Goal: Task Accomplishment & Management: Use online tool/utility

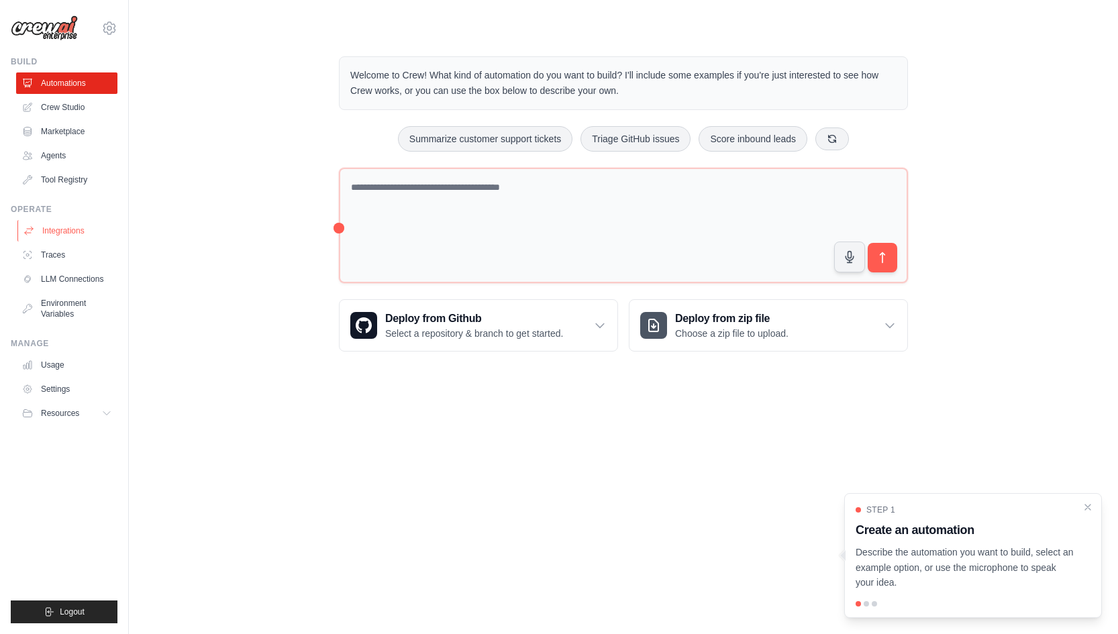
click at [81, 237] on link "Integrations" at bounding box center [67, 230] width 101 height 21
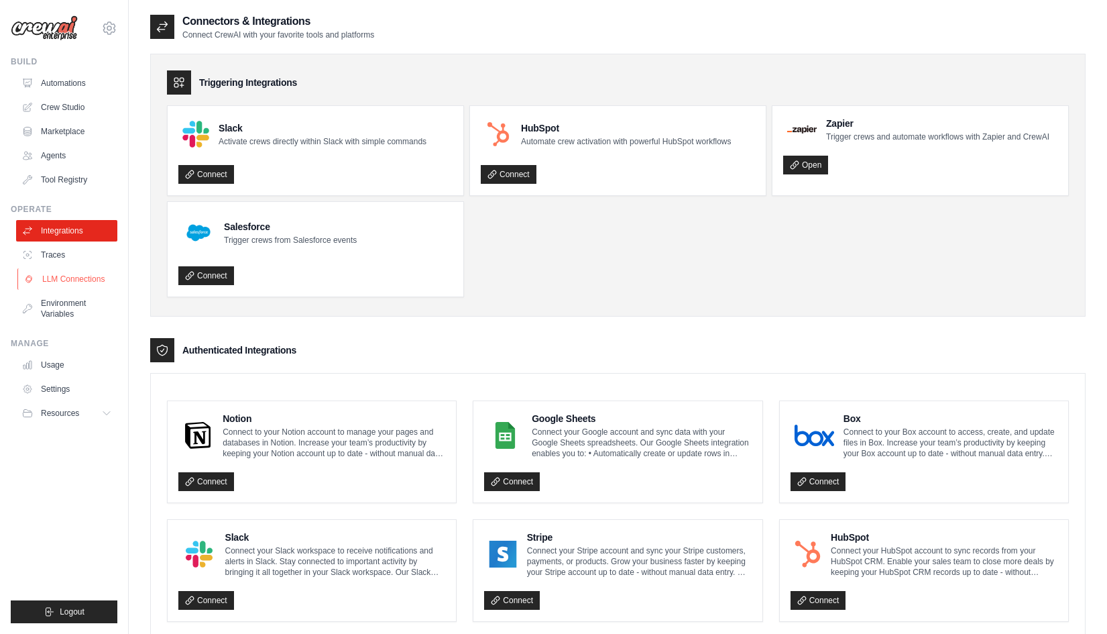
click at [74, 284] on link "LLM Connections" at bounding box center [67, 278] width 101 height 21
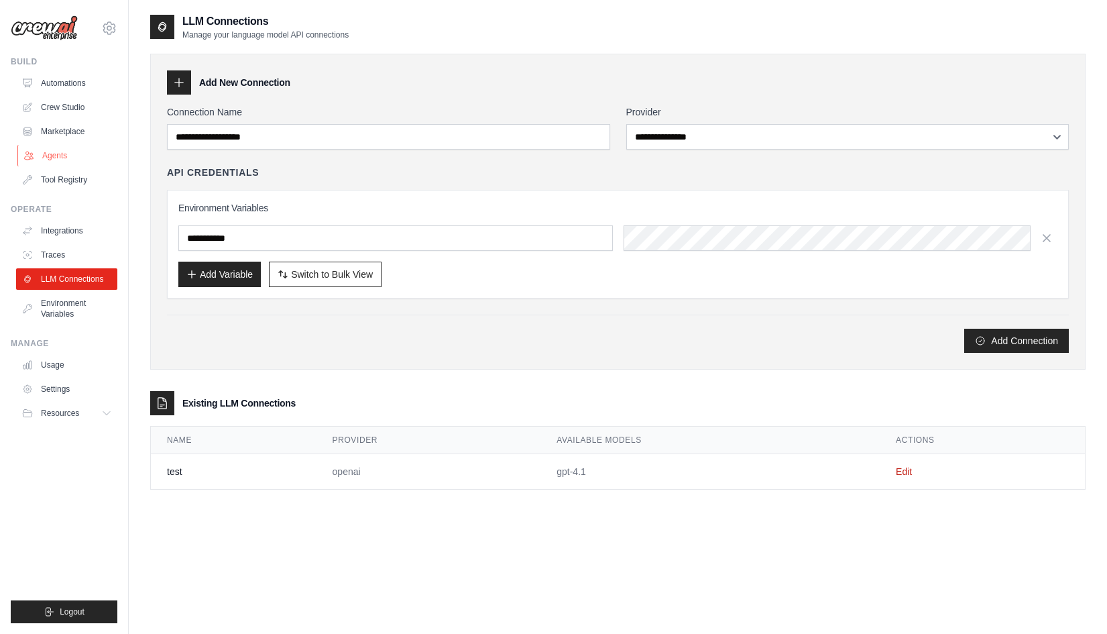
click at [66, 149] on link "Agents" at bounding box center [67, 155] width 101 height 21
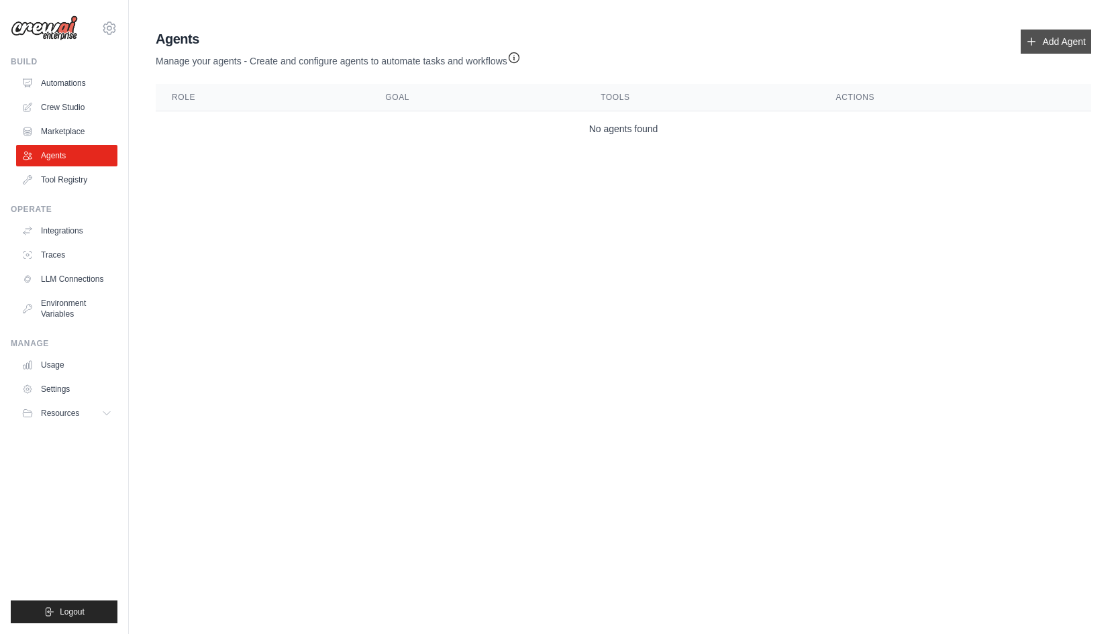
click at [1048, 36] on link "Add Agent" at bounding box center [1055, 42] width 70 height 24
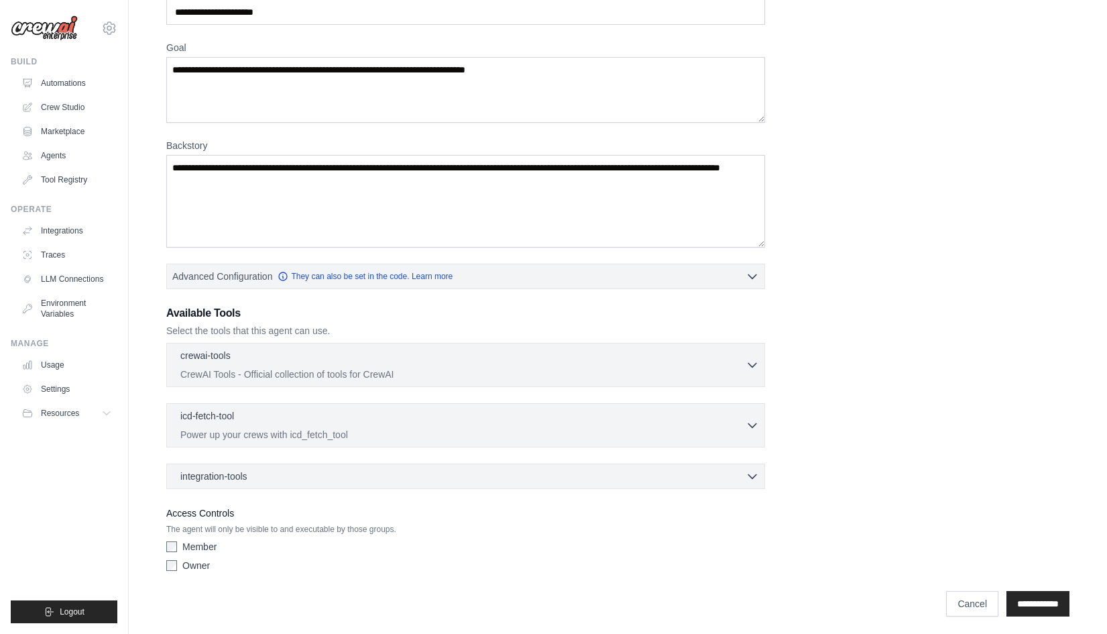
scroll to position [86, 0]
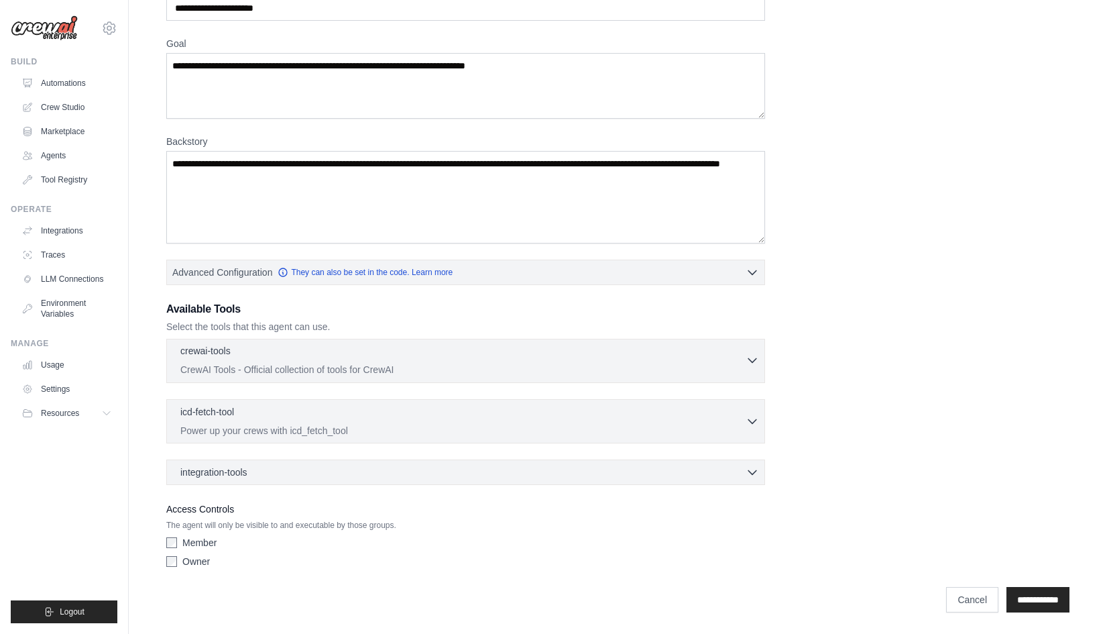
click at [575, 358] on div "crewai-tools 0 selected" at bounding box center [462, 352] width 565 height 16
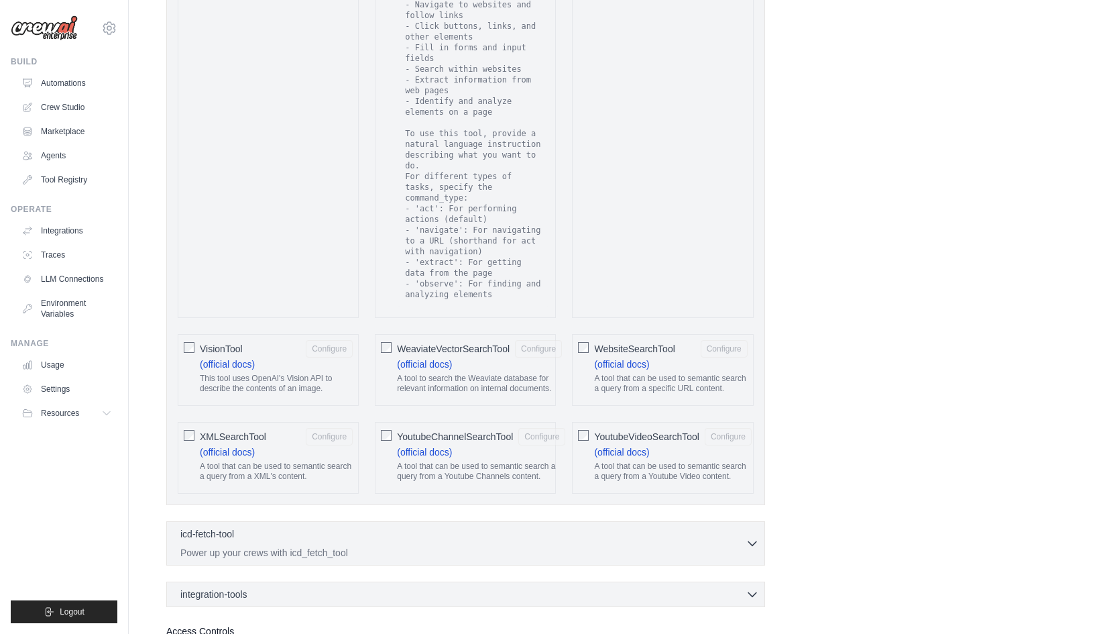
scroll to position [2434, 0]
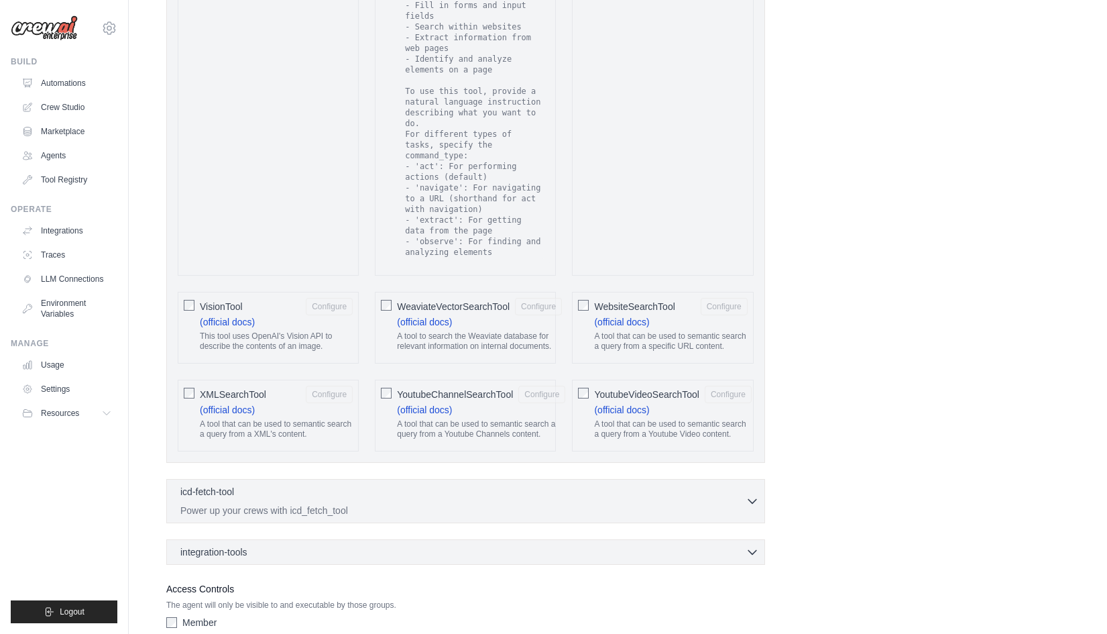
click at [677, 539] on div "integration-tools 0 selected Notion Google Sheets Box Jira" at bounding box center [465, 551] width 599 height 25
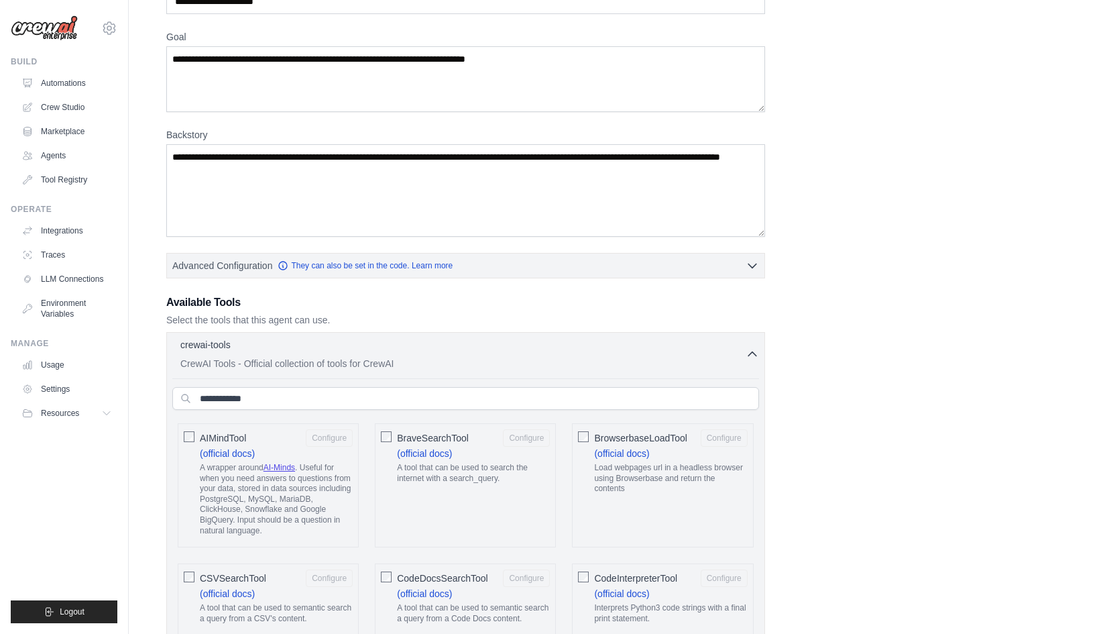
scroll to position [86, 0]
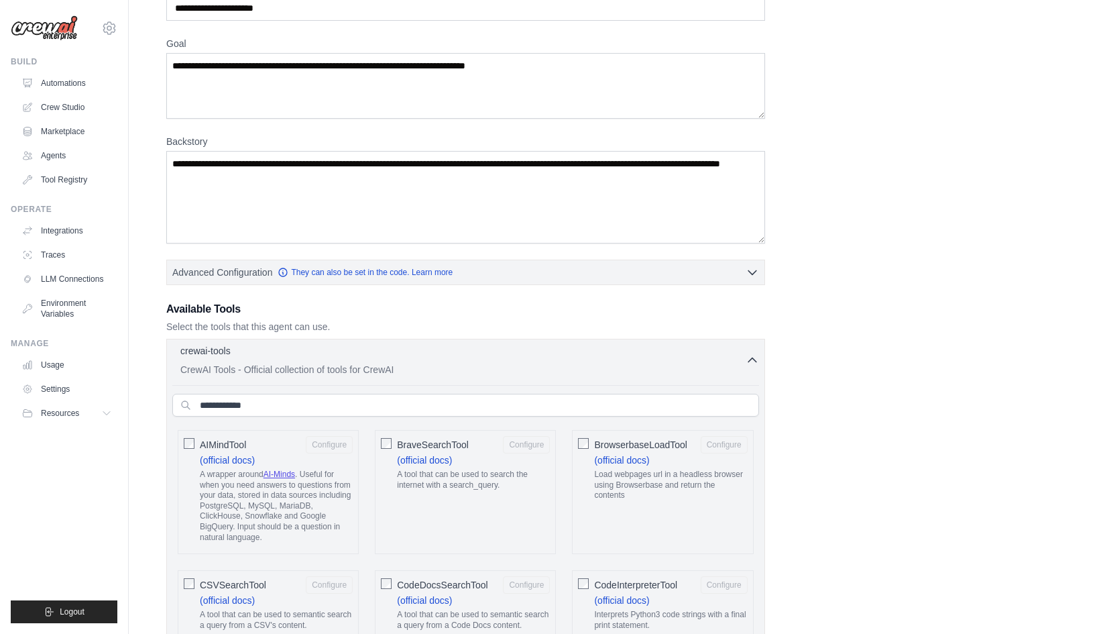
click at [755, 359] on icon "button" at bounding box center [752, 359] width 13 height 13
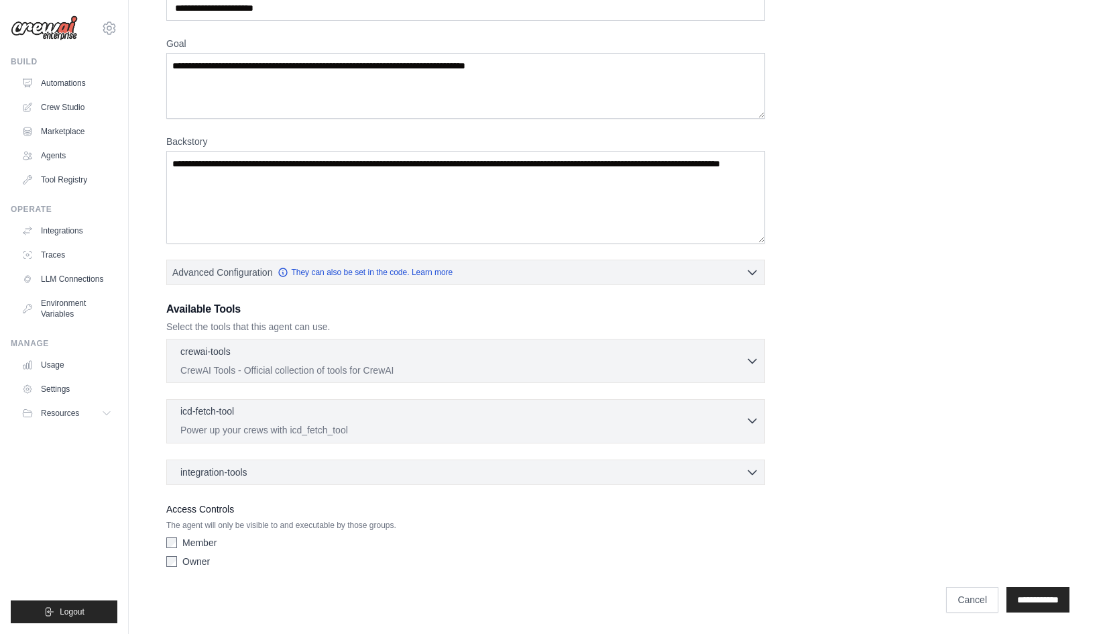
click at [417, 411] on div "icd-fetch-tool 0 selected" at bounding box center [462, 412] width 565 height 16
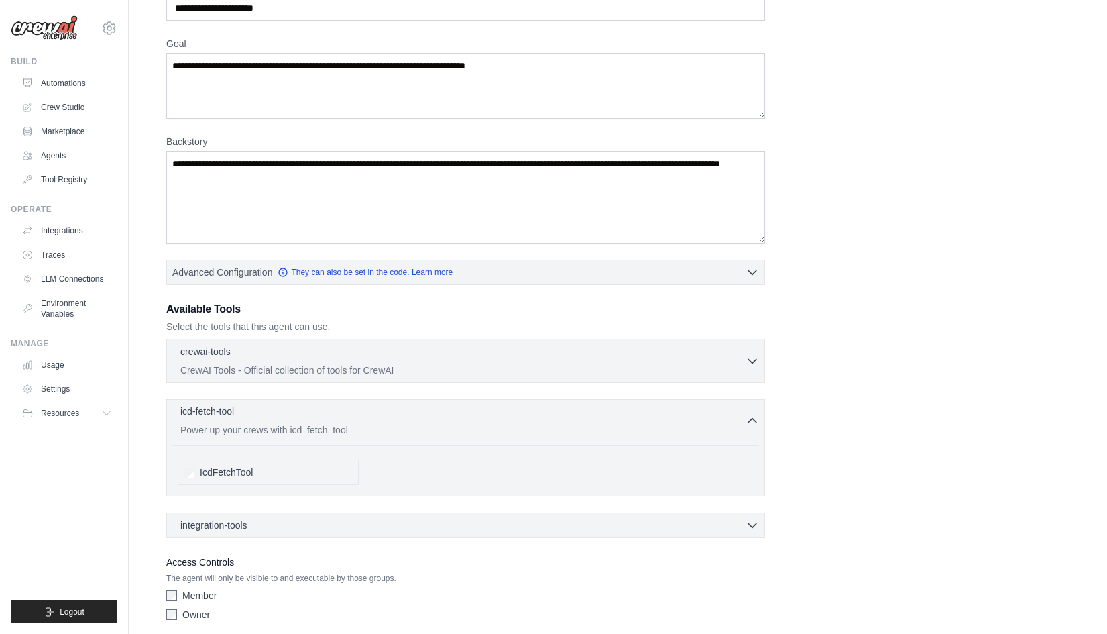
click at [417, 411] on div "icd-fetch-tool 0 selected" at bounding box center [462, 412] width 565 height 16
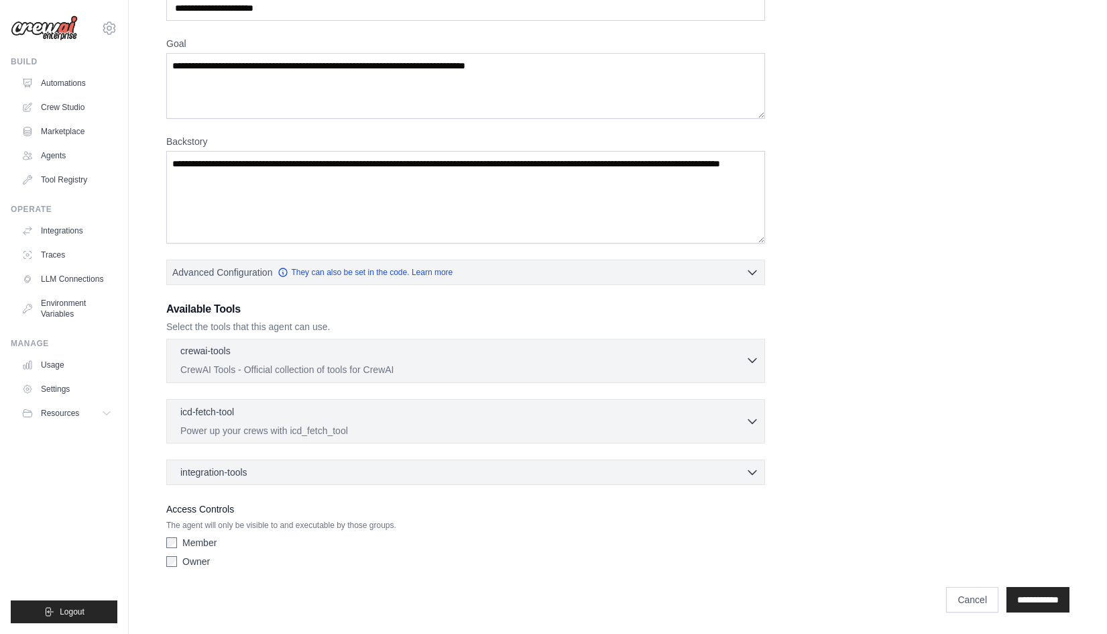
click at [472, 352] on div "crewai-tools 0 selected" at bounding box center [462, 352] width 565 height 16
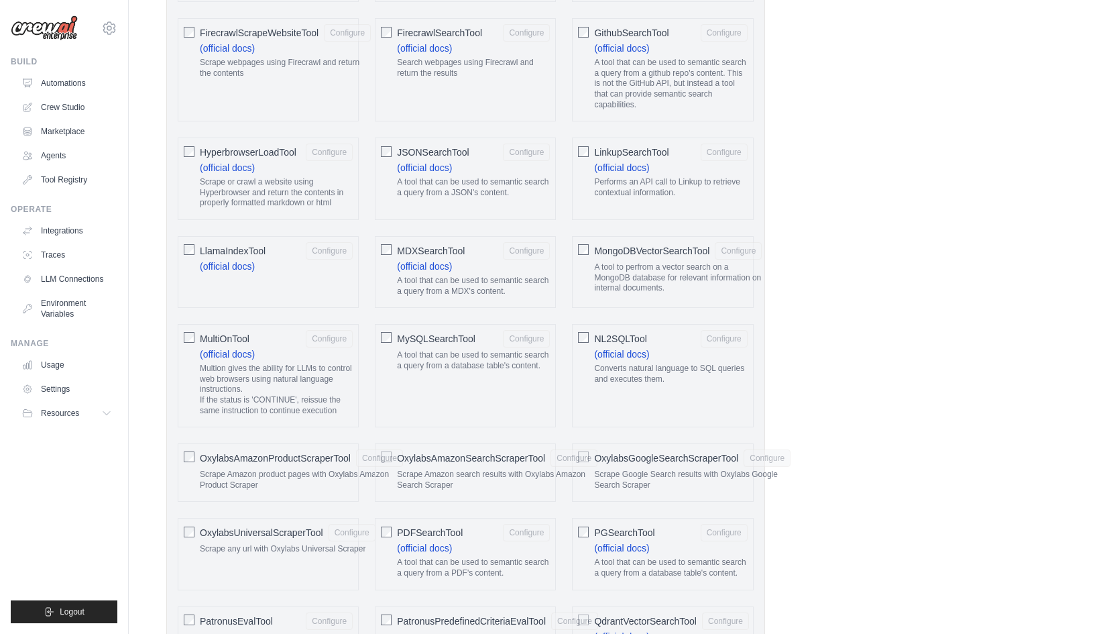
scroll to position [1159, 0]
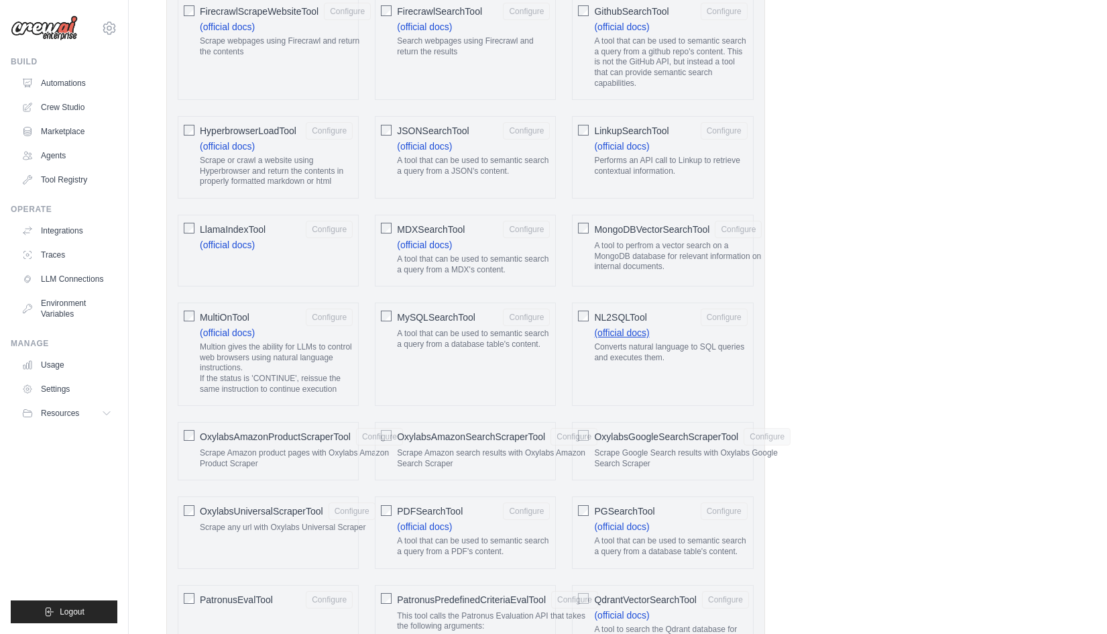
click at [618, 338] on link "(official docs)" at bounding box center [621, 332] width 55 height 11
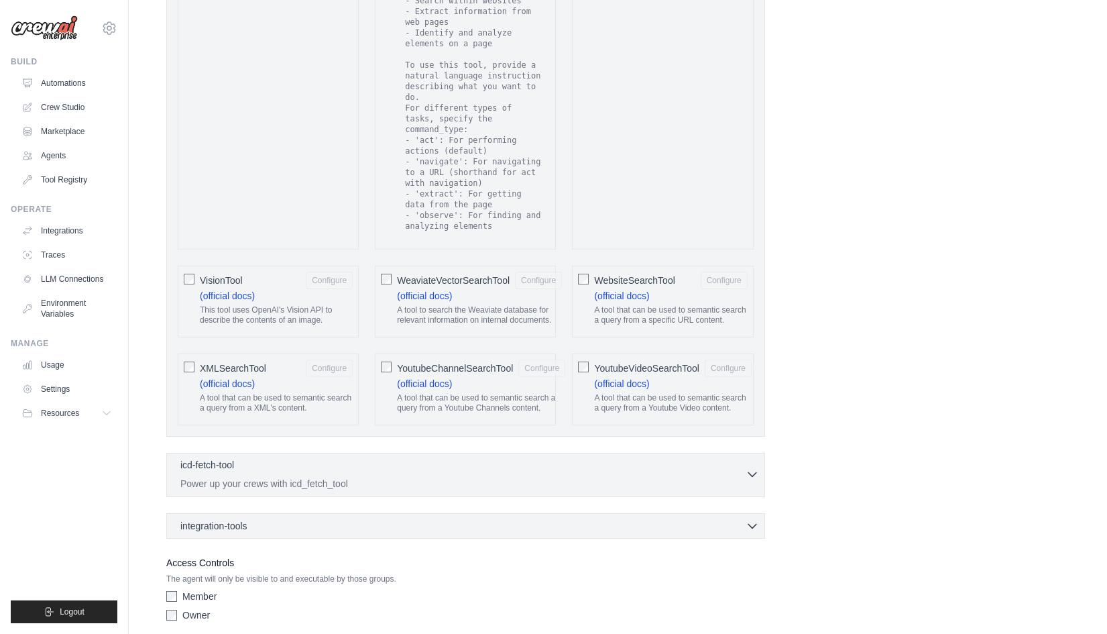
scroll to position [2492, 0]
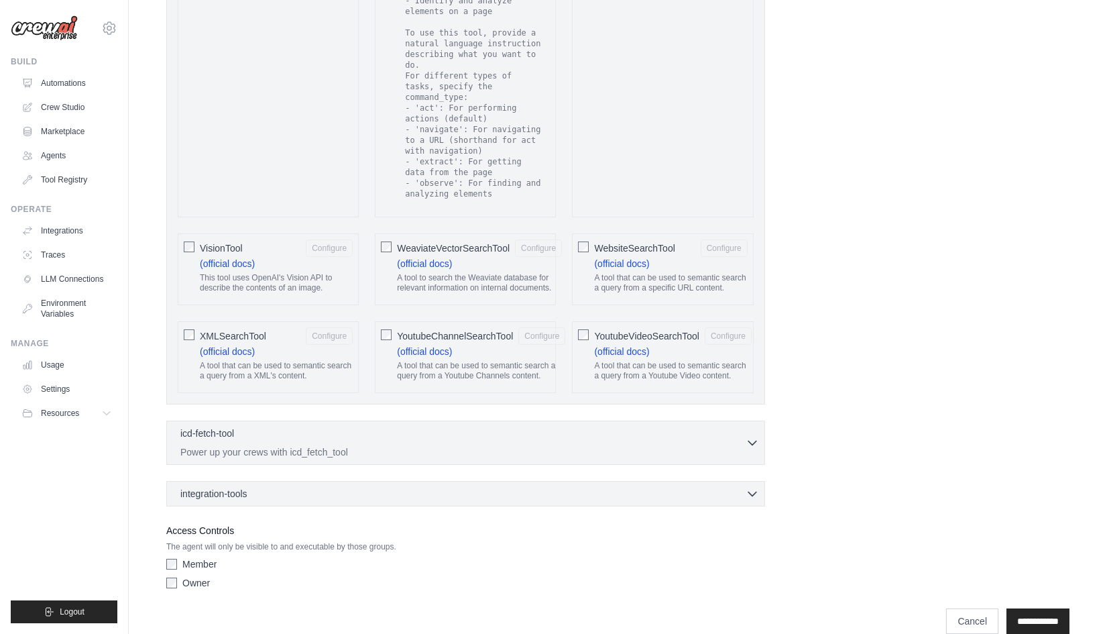
click at [759, 425] on div "icd-fetch-tool 0 selected Power up your crews with icd_fetch_tool IcdFetchTool" at bounding box center [465, 443] width 599 height 44
click at [757, 435] on icon "button" at bounding box center [752, 441] width 13 height 13
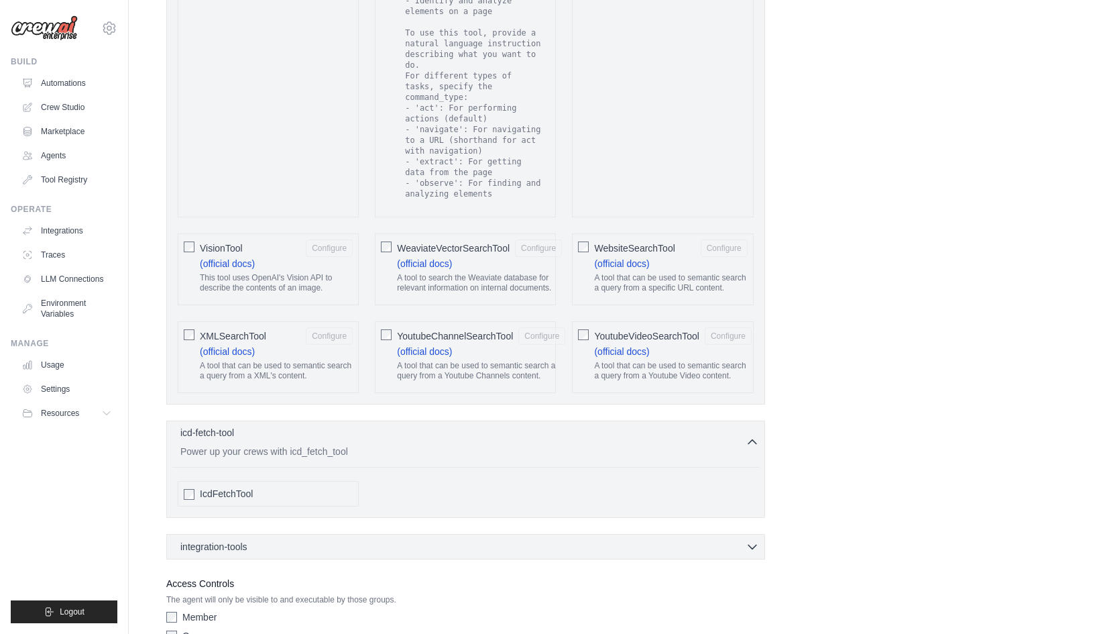
click at [757, 435] on icon "button" at bounding box center [752, 441] width 13 height 13
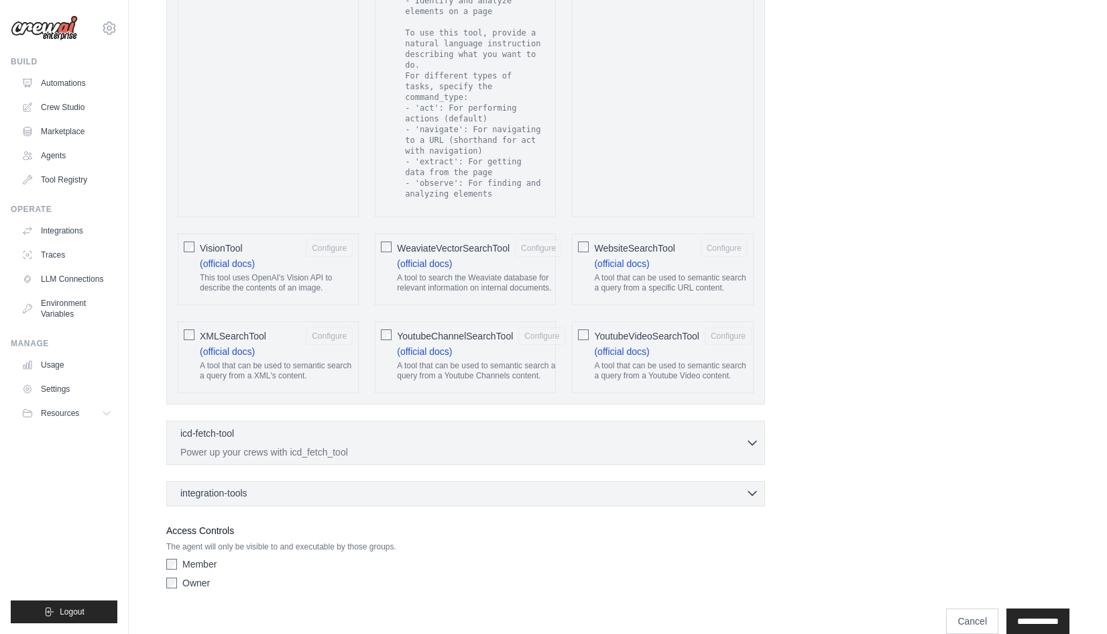
click at [747, 486] on icon "button" at bounding box center [752, 492] width 13 height 13
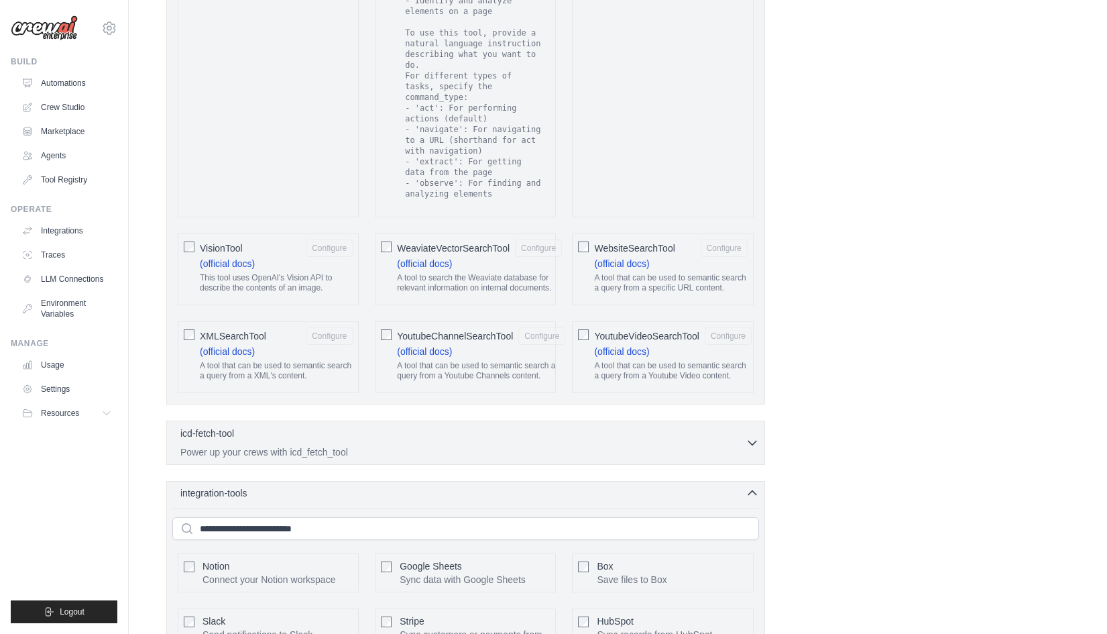
click at [753, 486] on icon "button" at bounding box center [752, 492] width 13 height 13
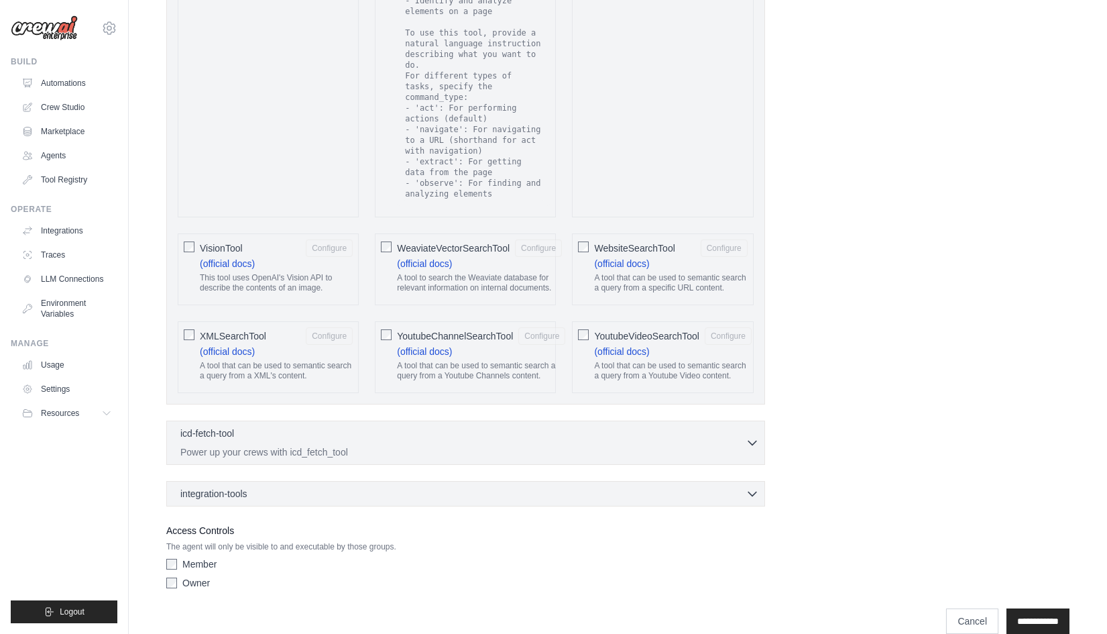
click at [749, 481] on div "integration-tools 0 selected Notion Google Sheets Box Jira" at bounding box center [465, 493] width 599 height 25
click at [757, 486] on icon "button" at bounding box center [752, 492] width 13 height 13
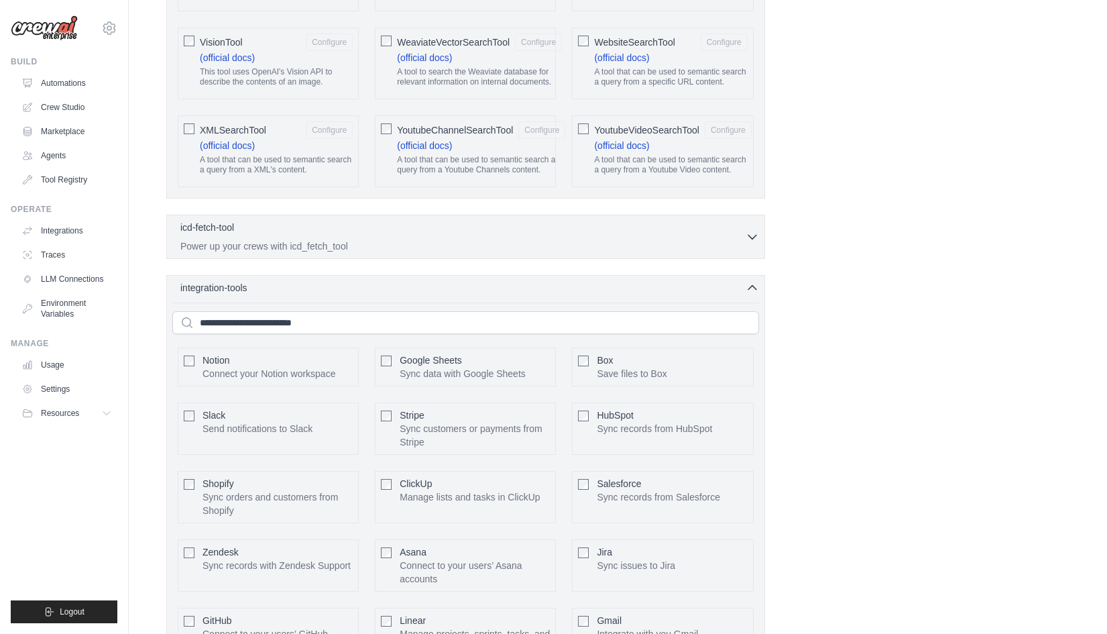
scroll to position [2693, 0]
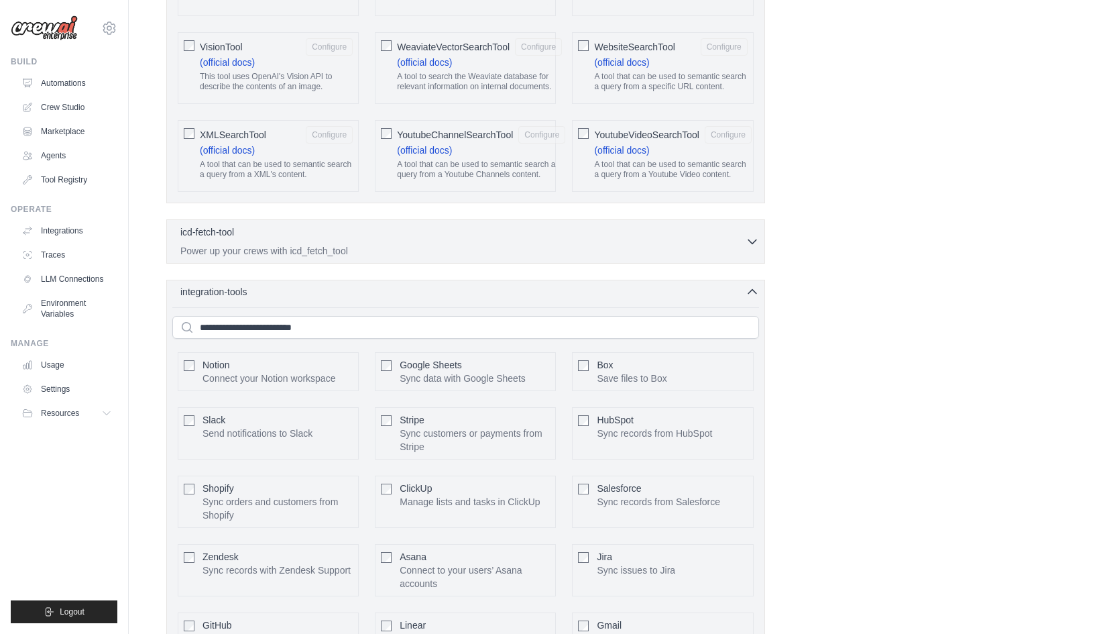
click at [755, 285] on icon "button" at bounding box center [752, 291] width 13 height 13
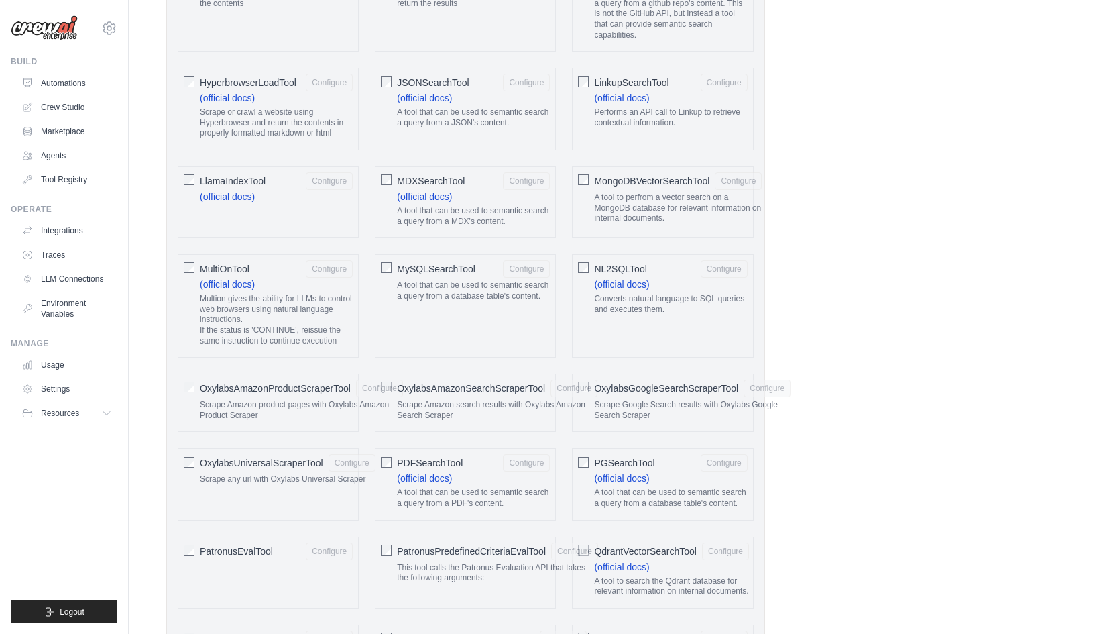
scroll to position [1274, 0]
